Goal: Information Seeking & Learning: Understand process/instructions

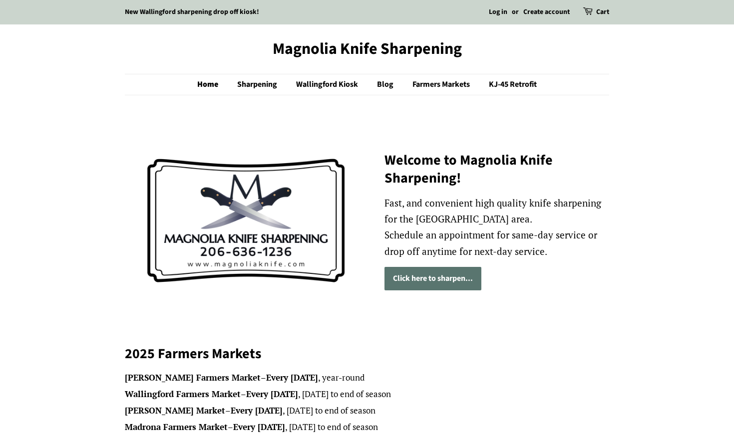
scroll to position [0, 0]
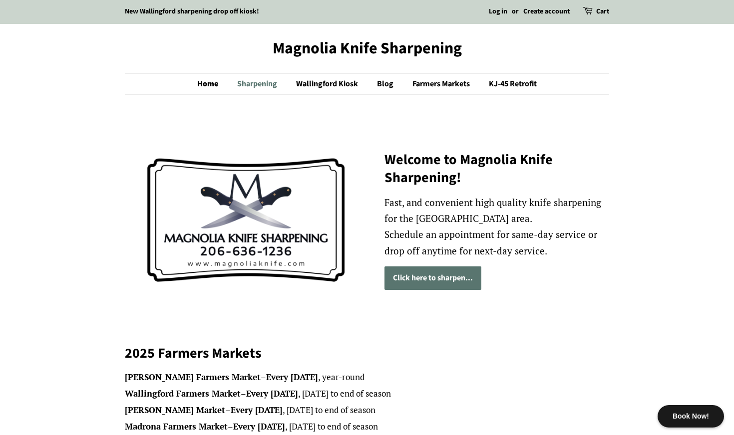
click at [272, 82] on link "Sharpening" at bounding box center [258, 84] width 57 height 20
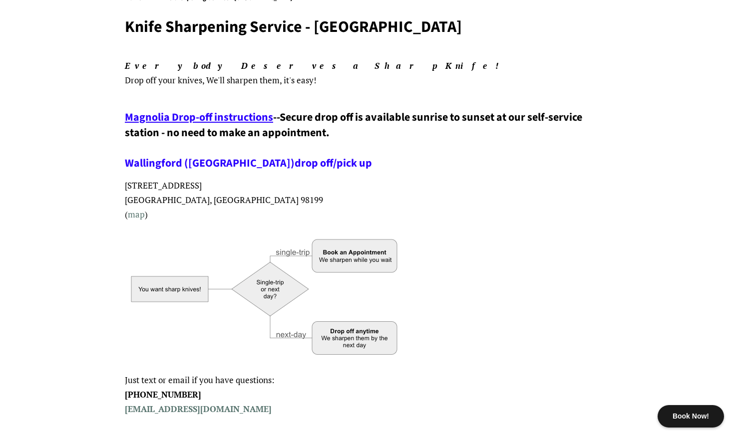
scroll to position [126, 0]
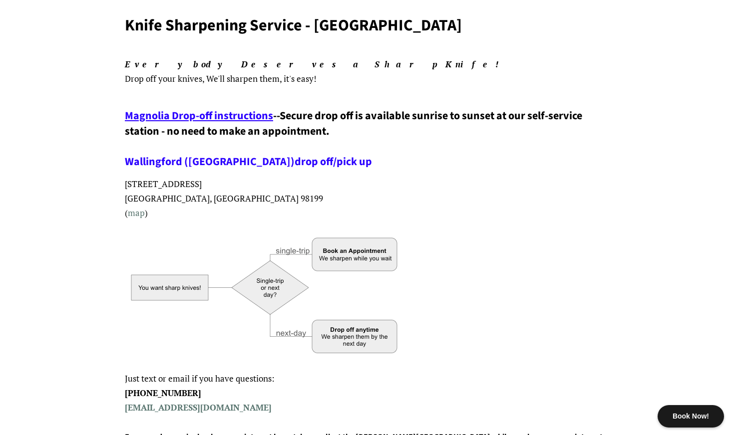
click at [235, 115] on span "Magnolia Drop-off instructions" at bounding box center [199, 116] width 148 height 16
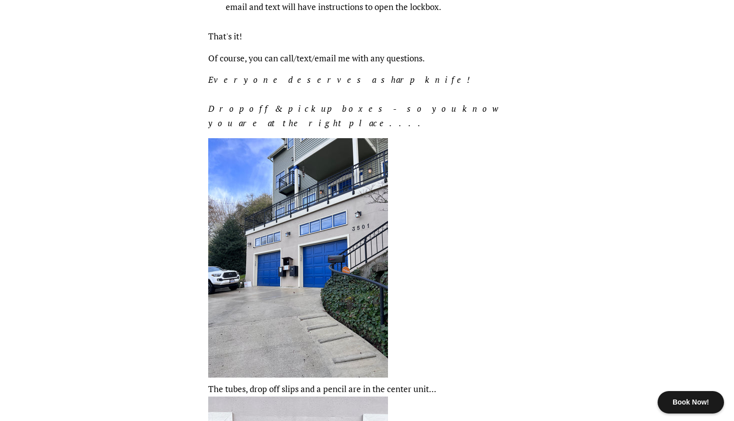
scroll to position [458, 0]
